Goal: Transaction & Acquisition: Purchase product/service

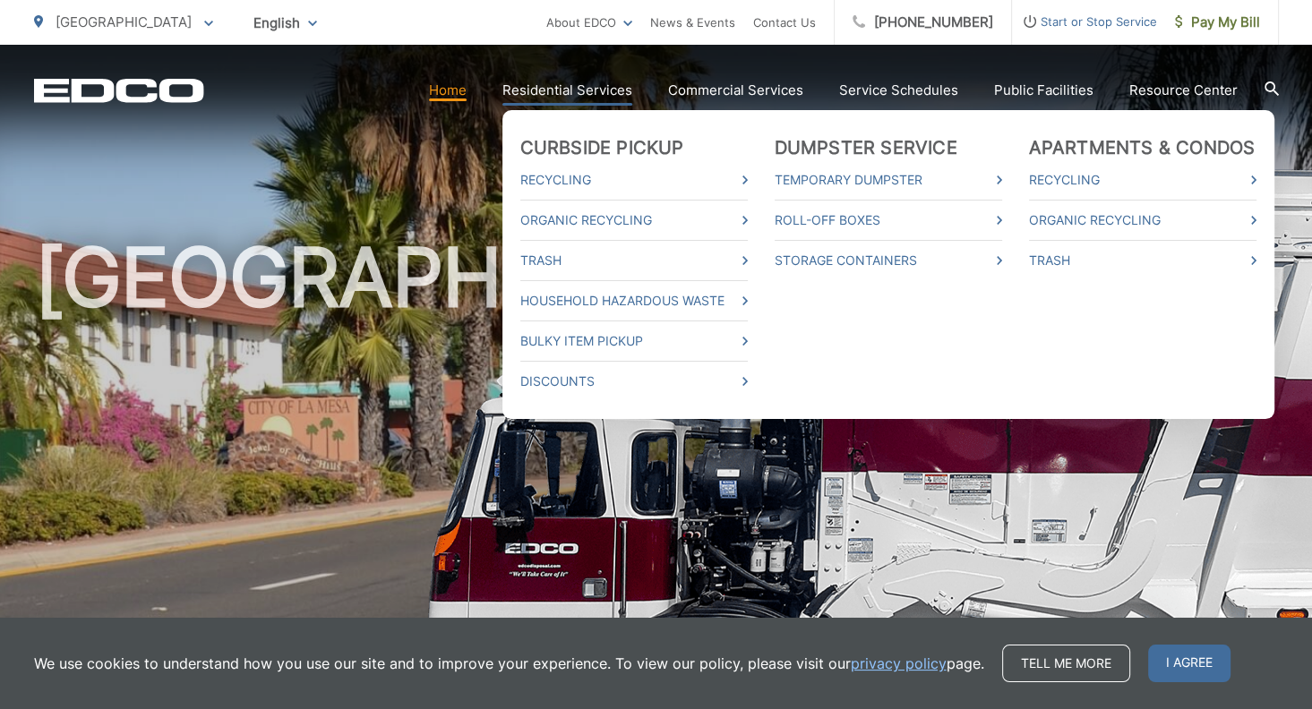
click at [552, 81] on link "Residential Services" at bounding box center [567, 90] width 130 height 21
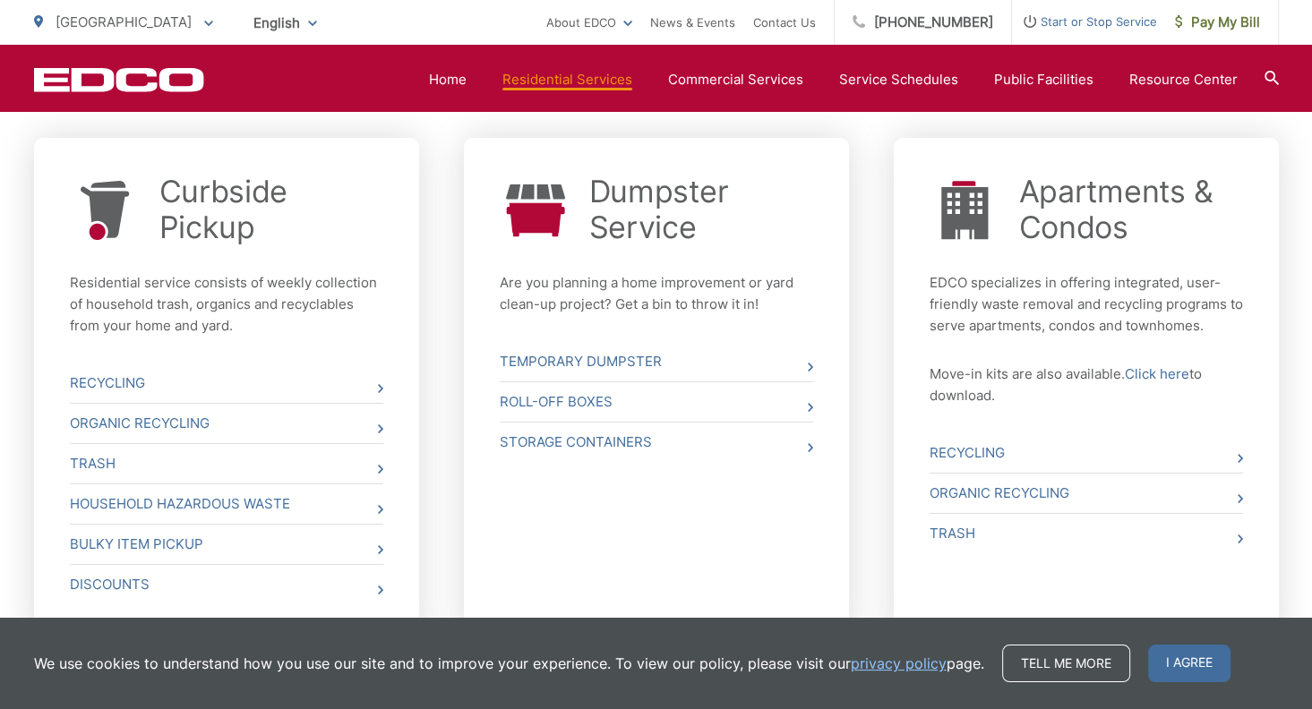
scroll to position [659, 0]
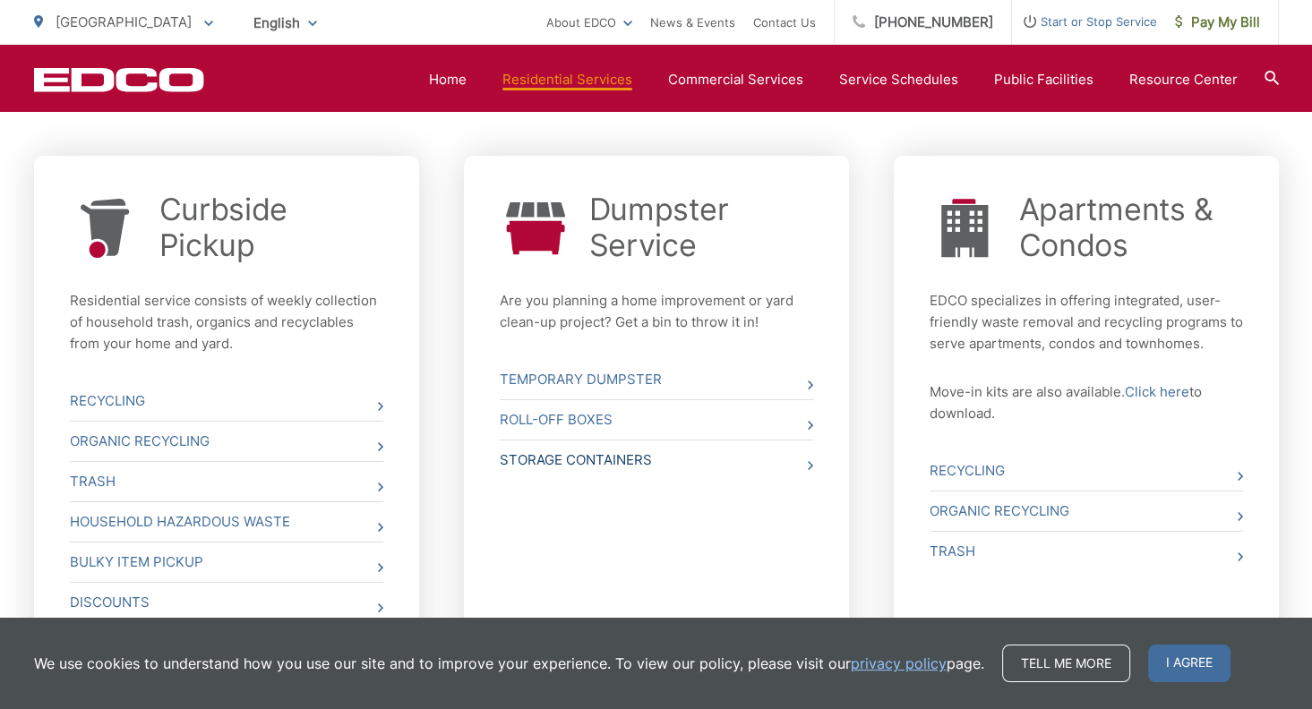
click at [763, 465] on link "Storage Containers" at bounding box center [656, 460] width 313 height 39
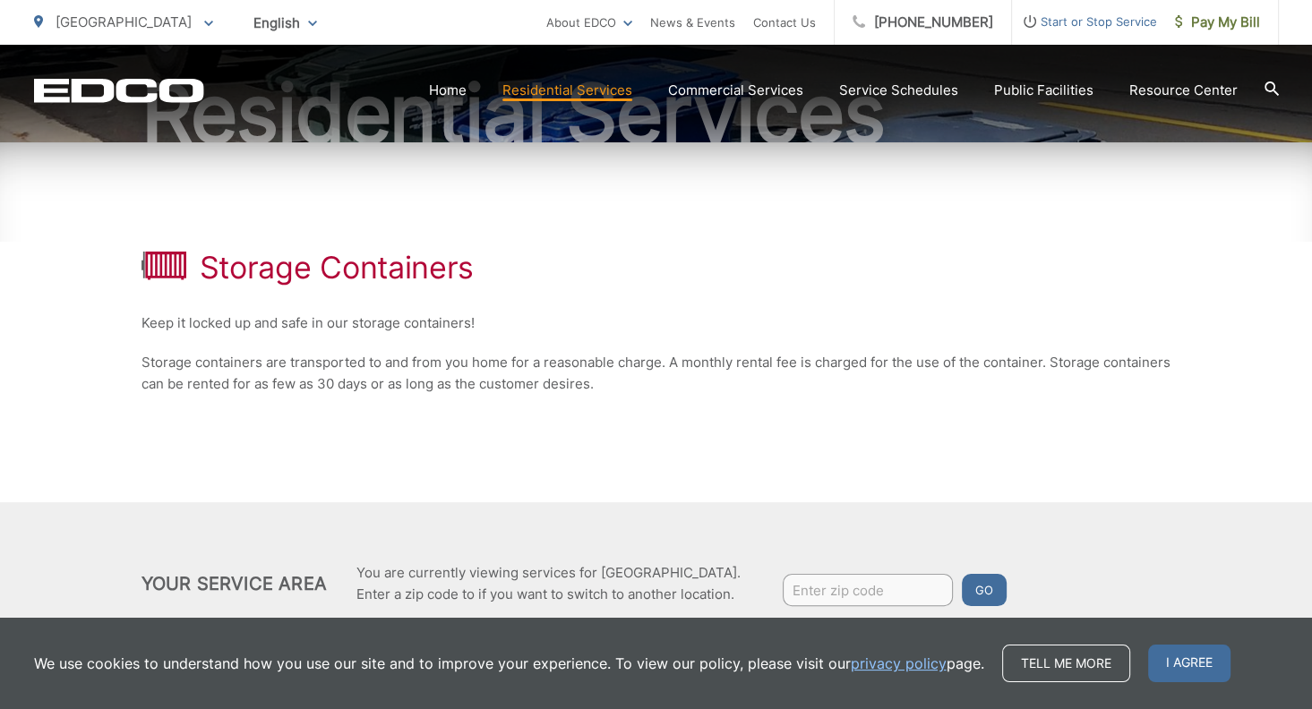
scroll to position [282, 0]
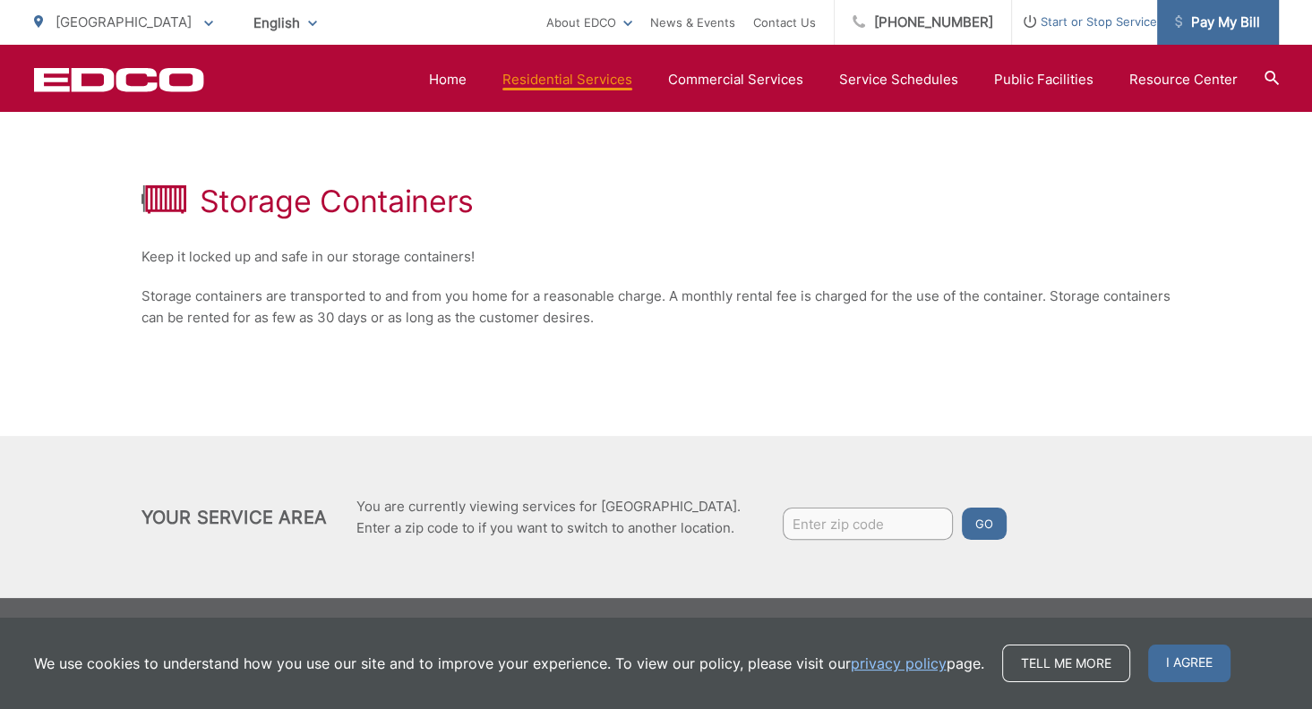
click at [1191, 14] on span "Pay My Bill" at bounding box center [1217, 22] width 85 height 21
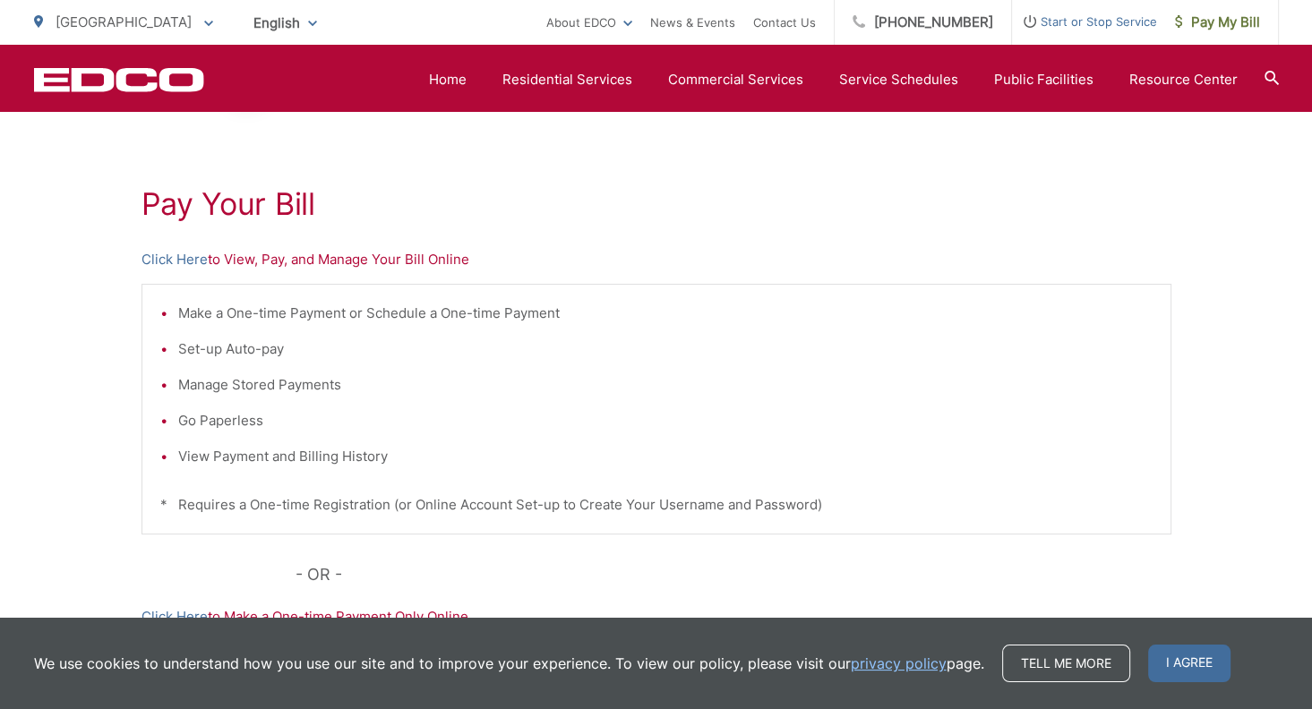
scroll to position [280, 0]
click at [178, 454] on li "View Payment and Billing History" at bounding box center [665, 455] width 974 height 21
click at [242, 456] on li "View Payment and Billing History" at bounding box center [665, 455] width 974 height 21
click at [178, 453] on li "View Payment and Billing History" at bounding box center [665, 455] width 974 height 21
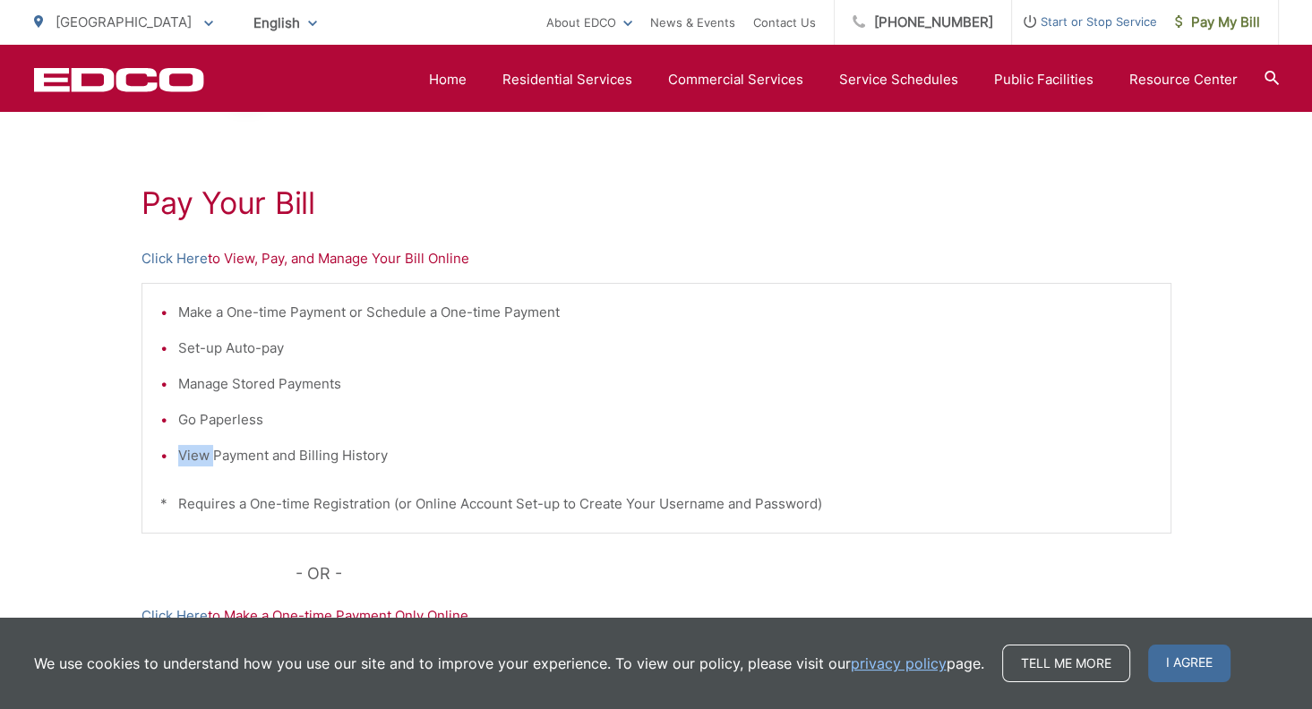
click at [178, 453] on li "View Payment and Billing History" at bounding box center [665, 455] width 974 height 21
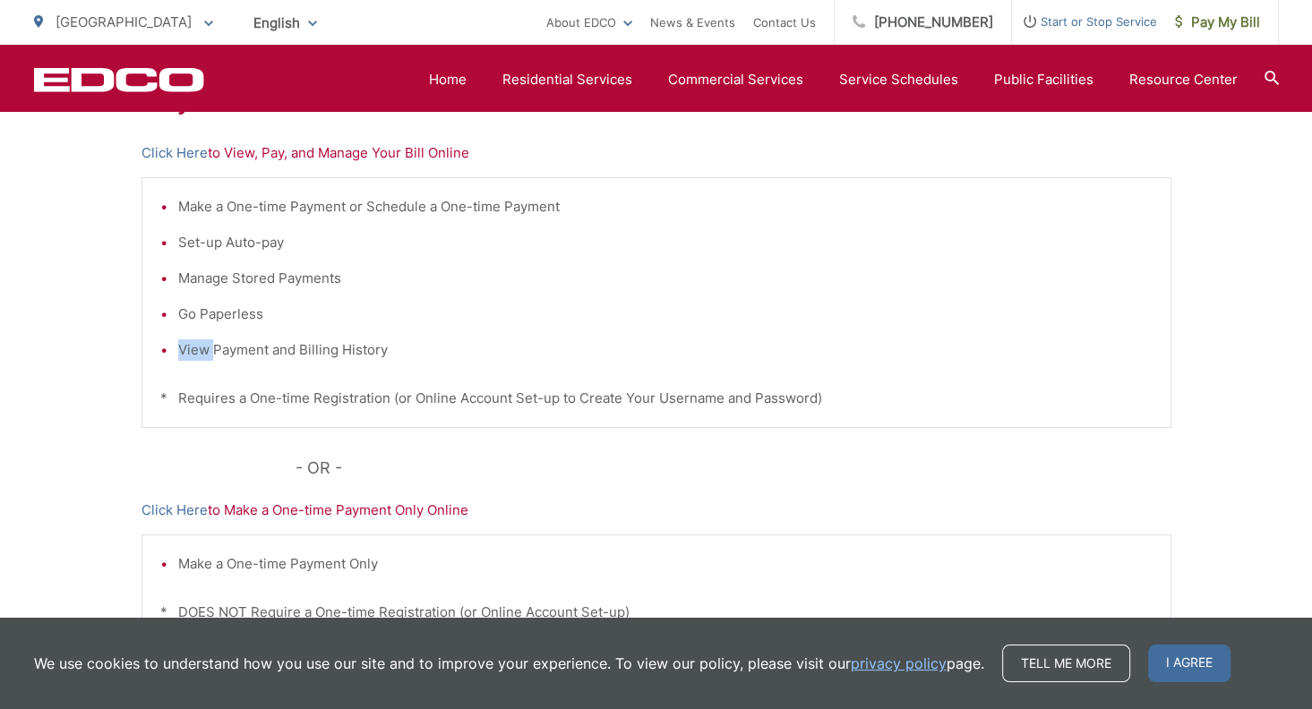
scroll to position [512, 0]
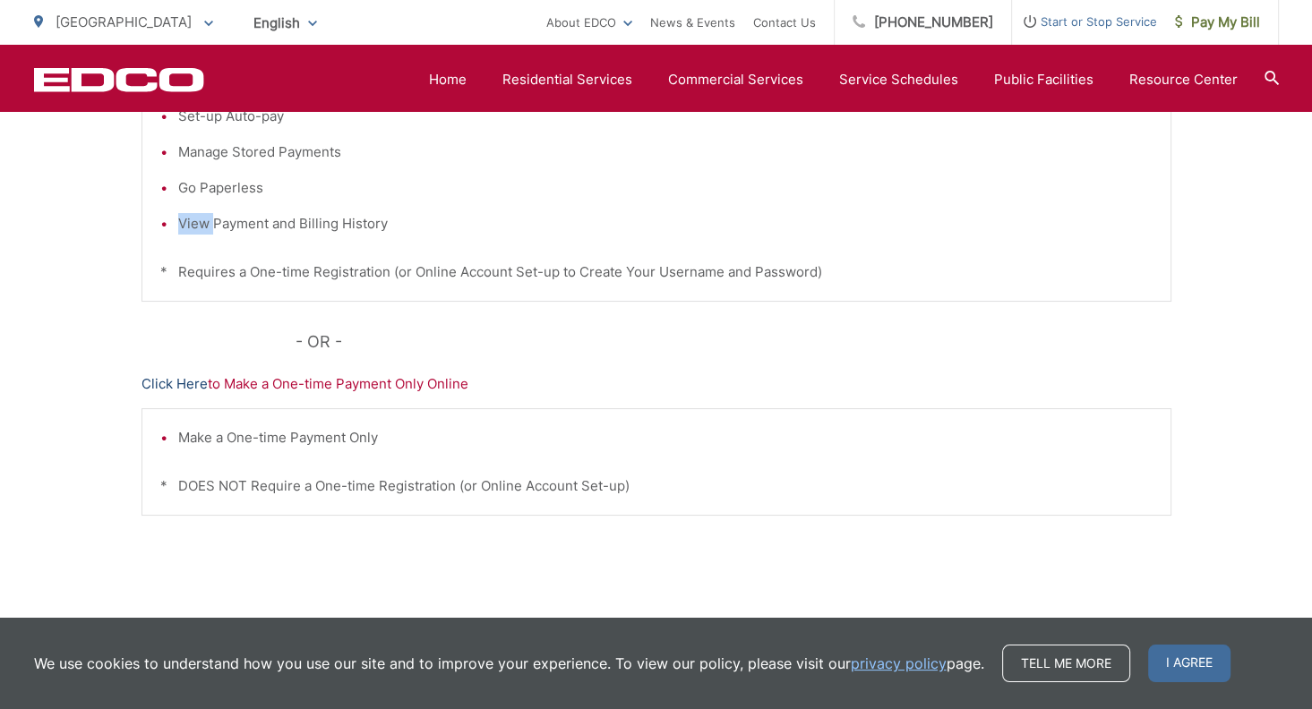
click at [194, 379] on link "Click Here" at bounding box center [174, 383] width 66 height 21
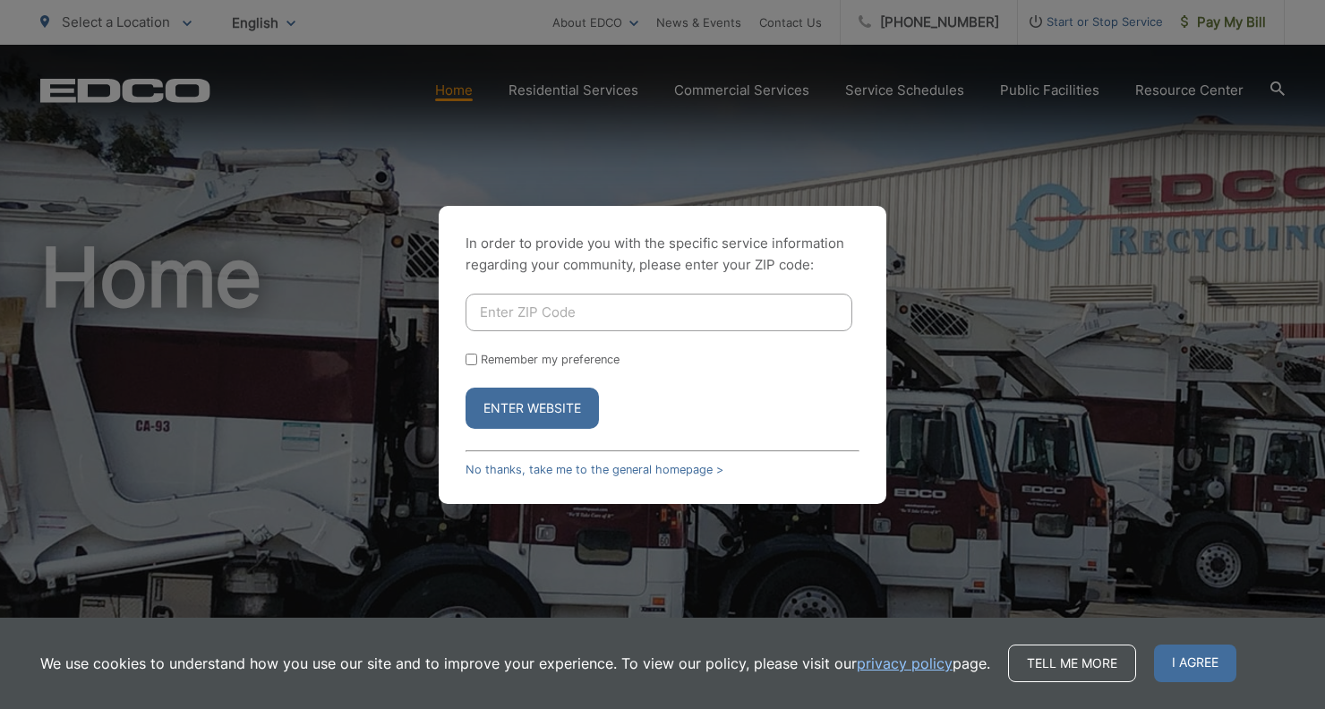
click at [506, 314] on input "Enter ZIP Code" at bounding box center [659, 313] width 387 height 38
type input "91941"
click at [466, 357] on input "Remember my preference" at bounding box center [472, 360] width 12 height 12
checkbox input "true"
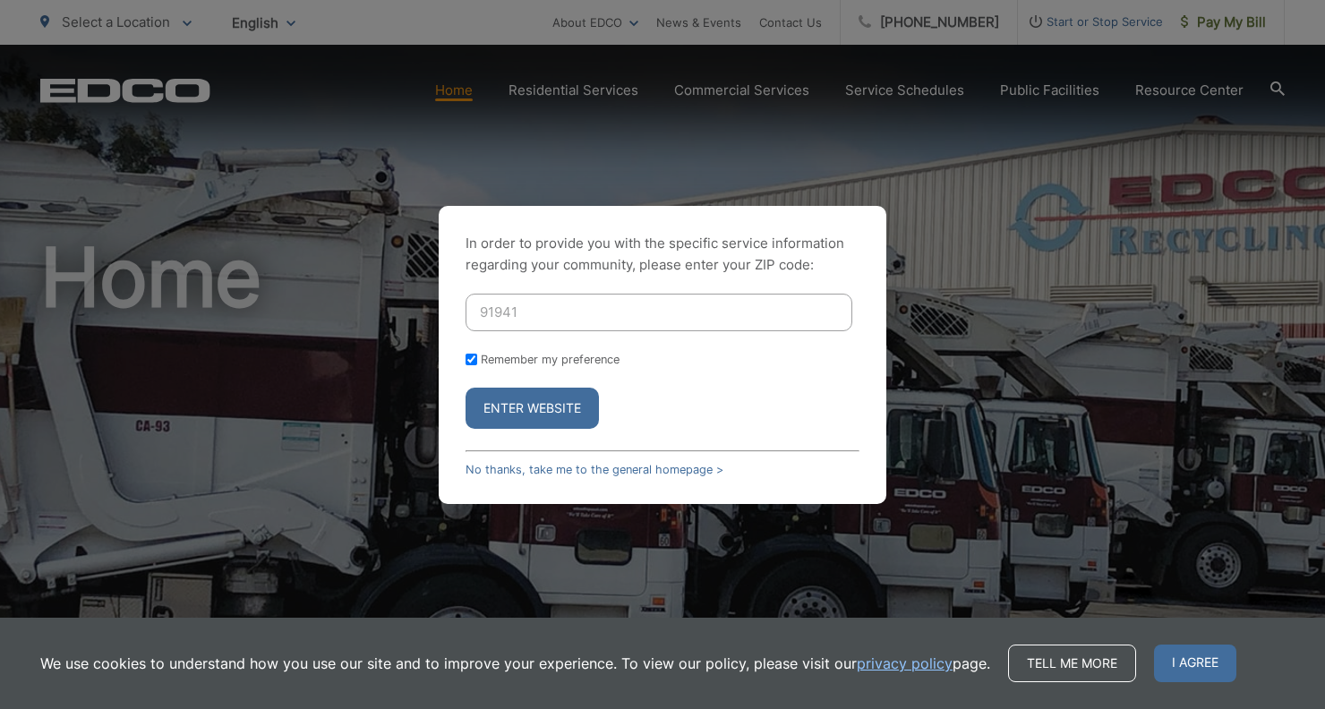
click at [520, 398] on button "Enter Website" at bounding box center [532, 408] width 133 height 41
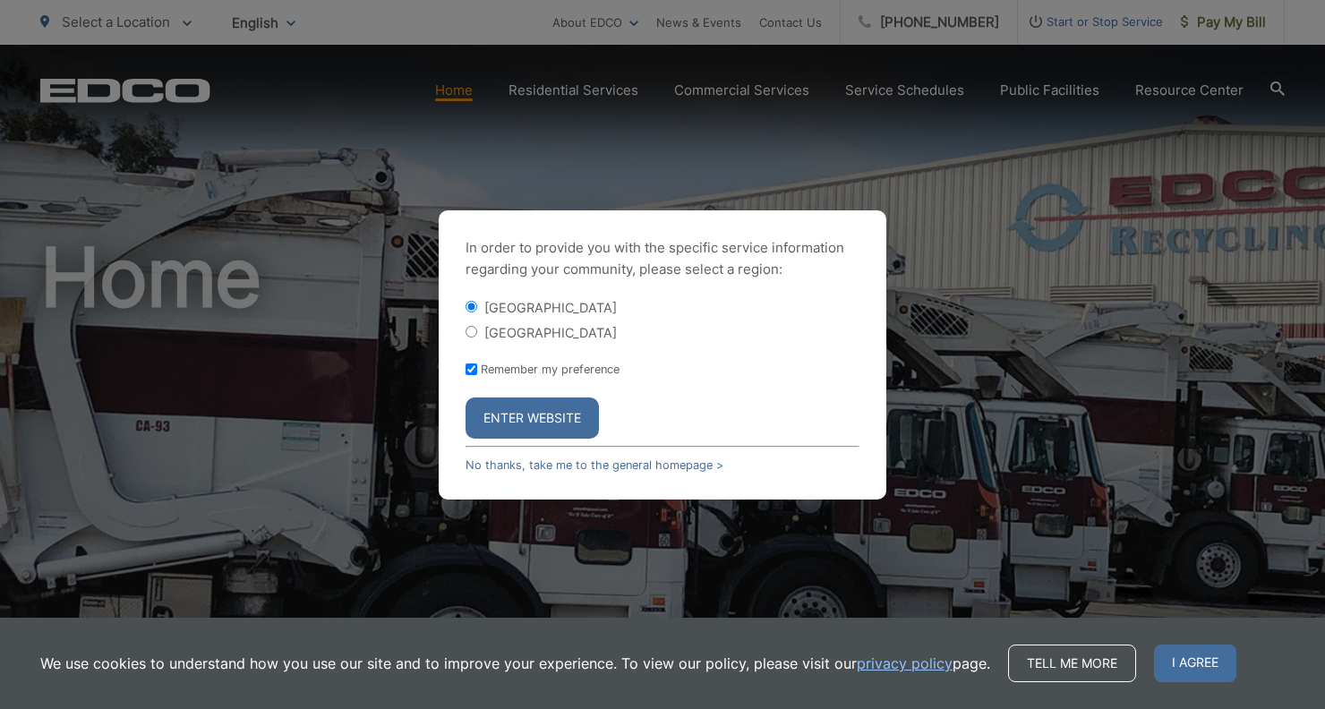
click at [545, 409] on button "Enter Website" at bounding box center [532, 418] width 133 height 41
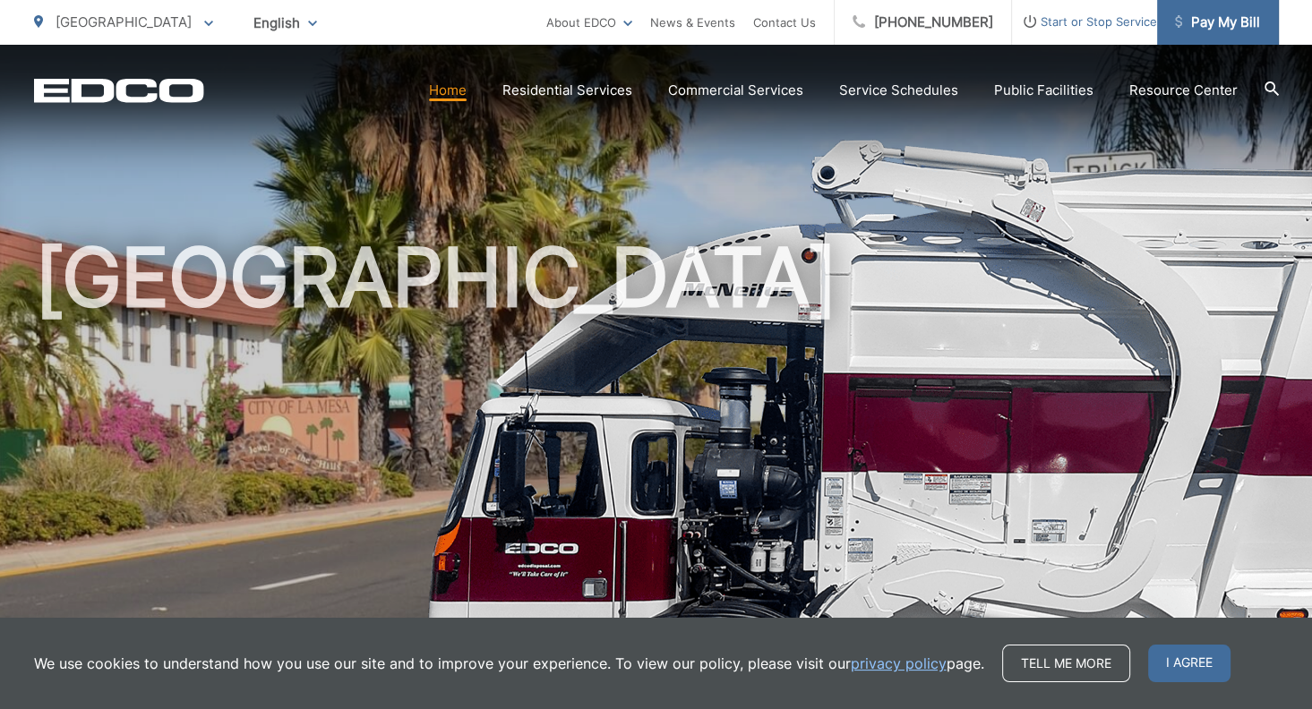
click at [1213, 10] on link "Pay My Bill" at bounding box center [1218, 22] width 122 height 45
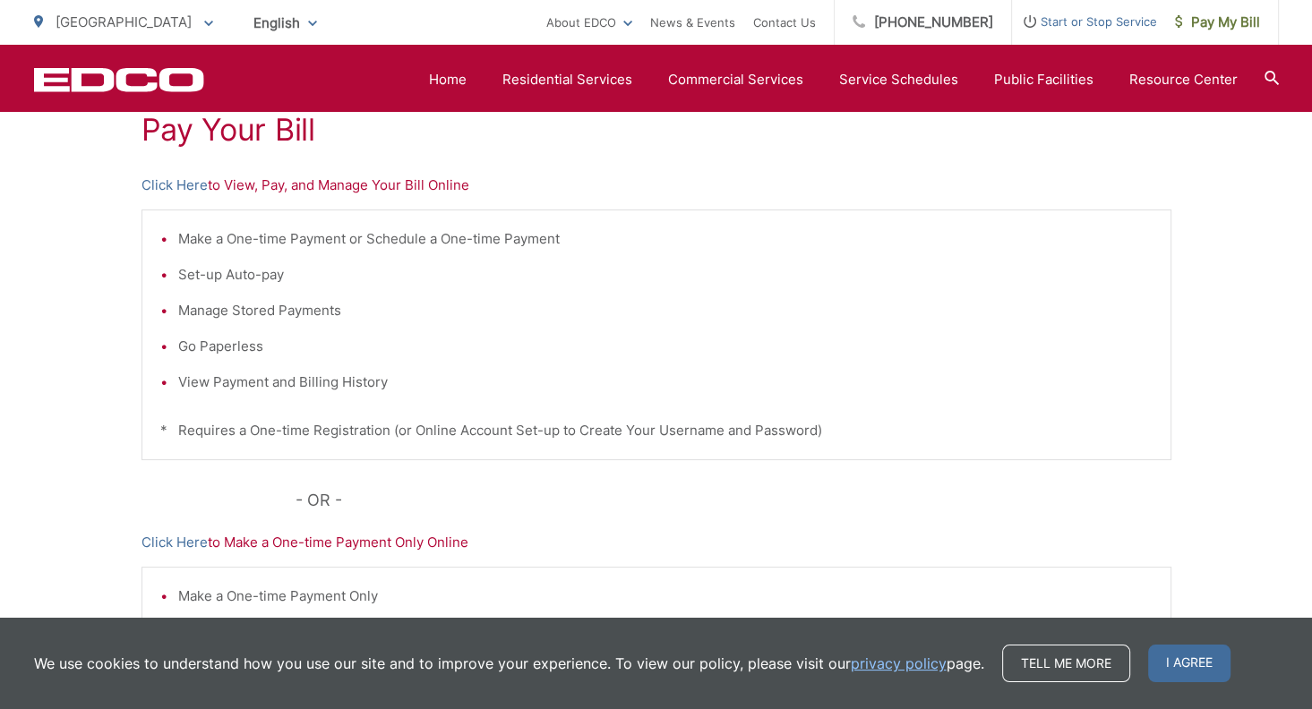
scroll to position [294, 0]
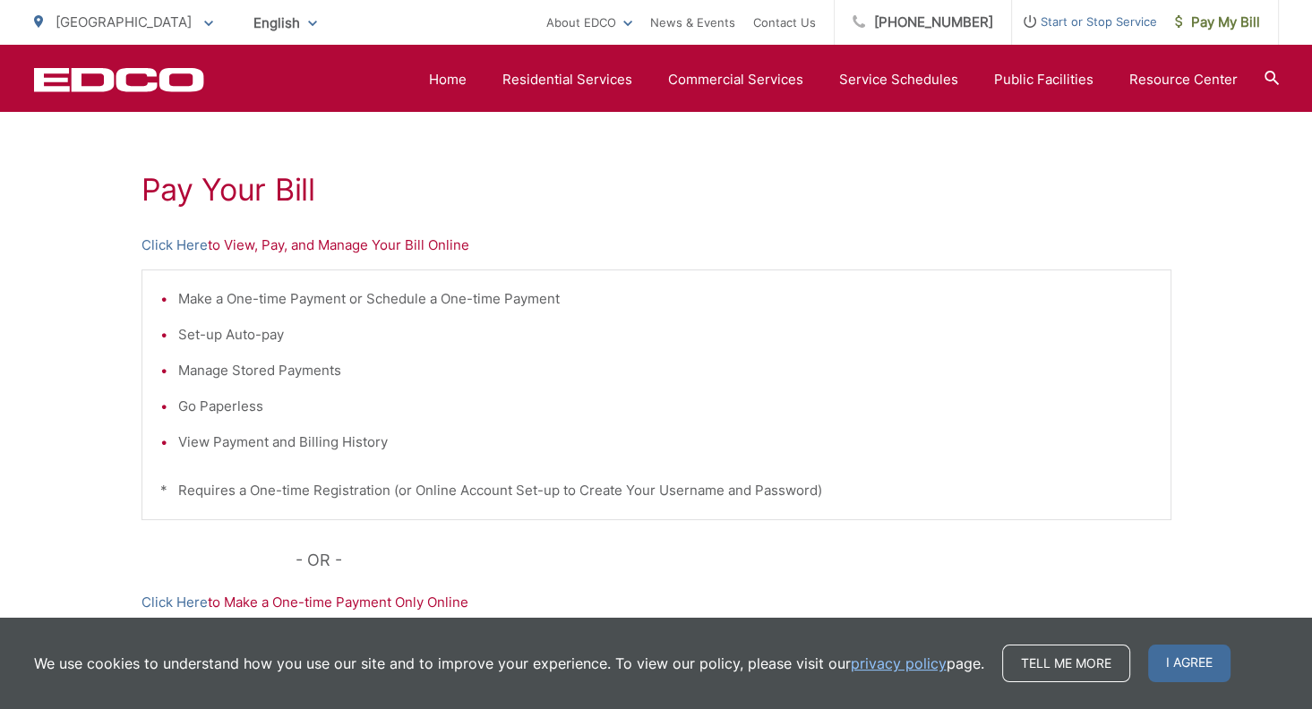
click at [178, 437] on li "View Payment and Billing History" at bounding box center [665, 442] width 974 height 21
click at [209, 439] on li "View Payment and Billing History" at bounding box center [665, 442] width 974 height 21
click at [327, 442] on li "View Payment and Billing History" at bounding box center [665, 442] width 974 height 21
click at [381, 439] on li "View Payment and Billing History" at bounding box center [665, 442] width 974 height 21
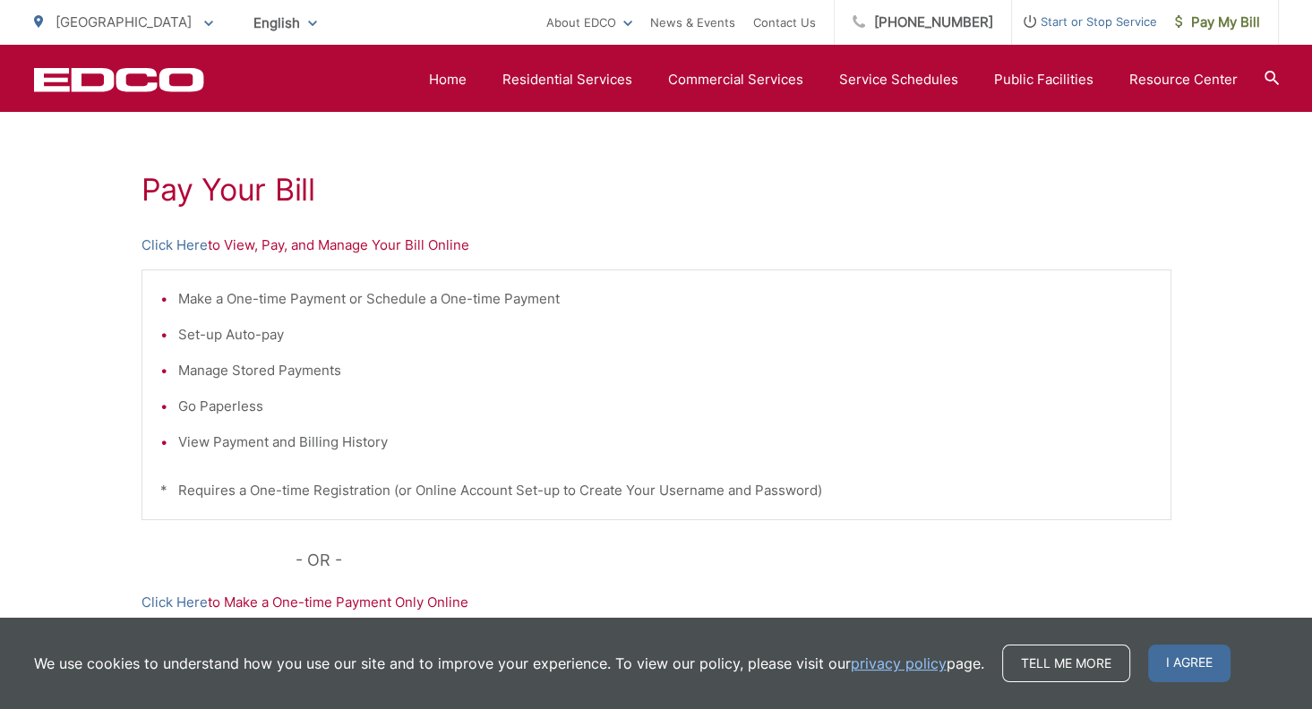
click at [382, 439] on li "View Payment and Billing History" at bounding box center [665, 442] width 974 height 21
click at [164, 239] on link "Click Here" at bounding box center [174, 245] width 66 height 21
